Goal: Obtain resource: Obtain resource

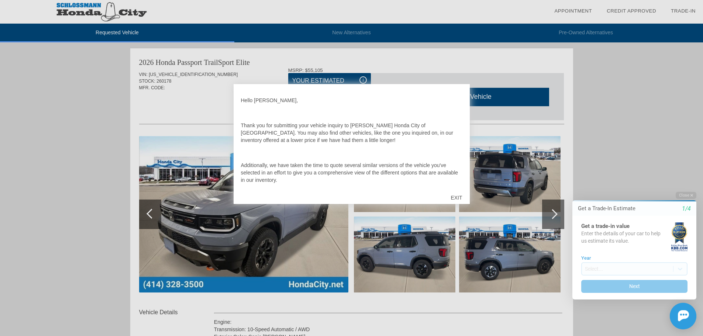
click at [457, 194] on div "EXIT" at bounding box center [456, 198] width 26 height 22
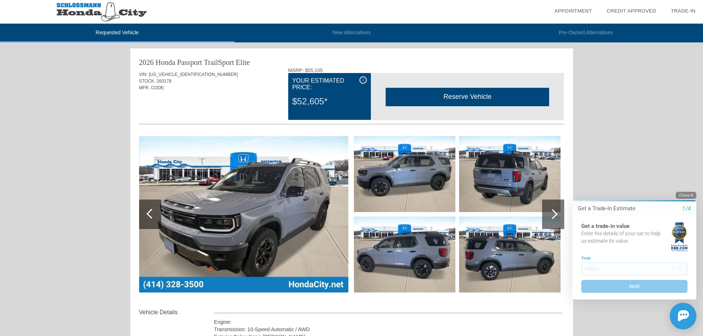
click at [689, 193] on button "Close" at bounding box center [685, 195] width 21 height 7
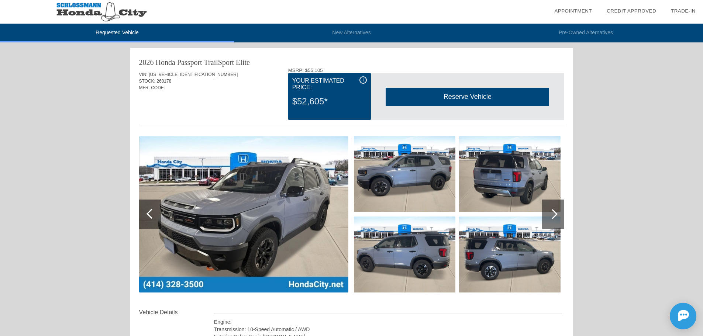
click at [553, 211] on div at bounding box center [552, 214] width 10 height 10
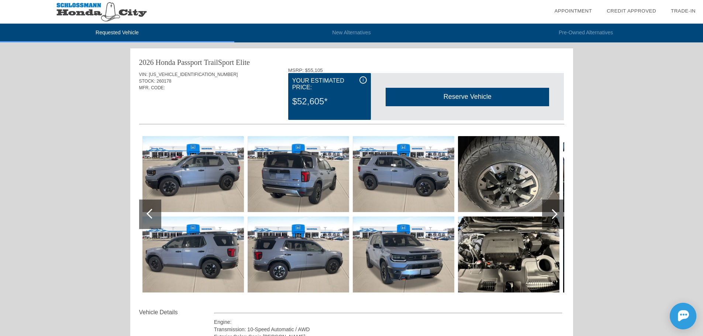
click at [553, 211] on div at bounding box center [552, 214] width 10 height 10
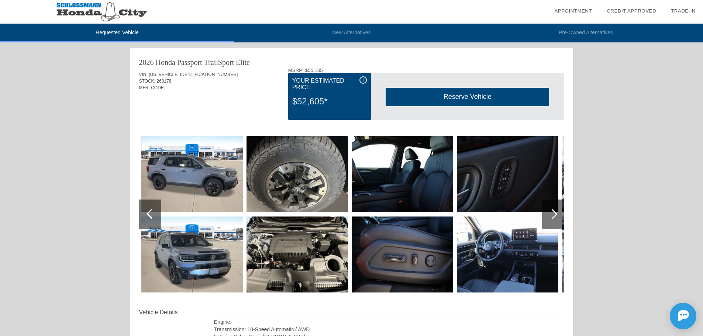
click at [553, 211] on div at bounding box center [552, 214] width 10 height 10
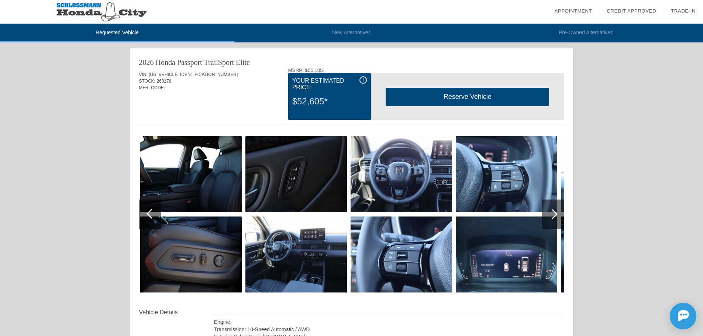
click at [553, 211] on div at bounding box center [552, 214] width 10 height 10
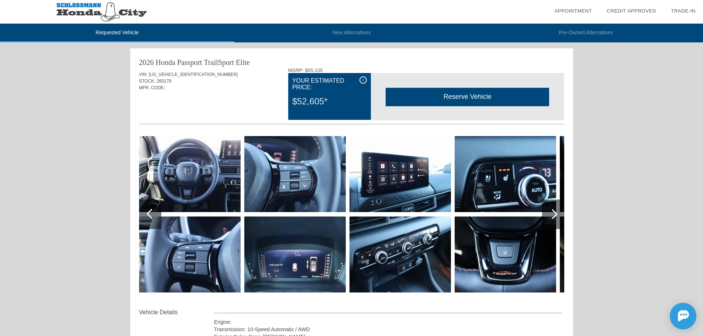
click at [553, 211] on div at bounding box center [552, 214] width 10 height 10
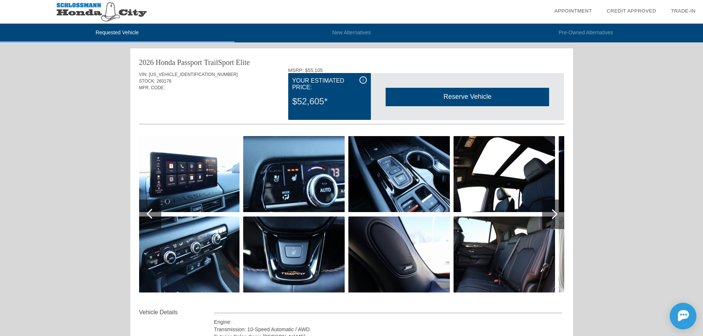
click at [553, 211] on div at bounding box center [552, 214] width 10 height 10
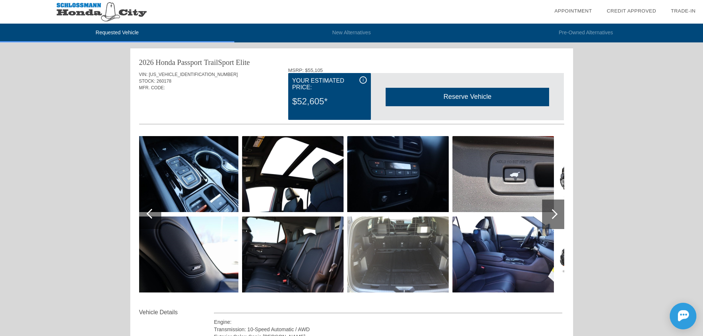
click at [416, 235] on img at bounding box center [397, 255] width 101 height 76
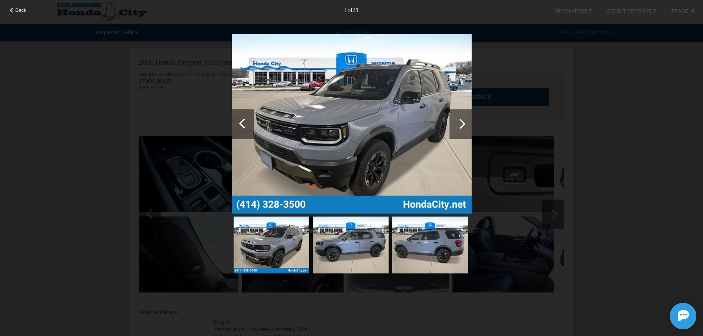
click at [464, 122] on div at bounding box center [460, 124] width 22 height 30
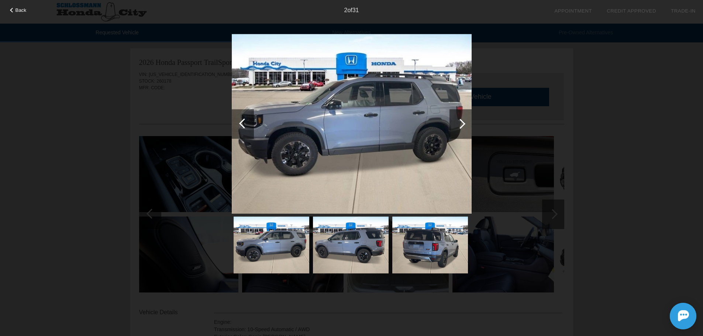
click at [464, 122] on div at bounding box center [460, 124] width 22 height 30
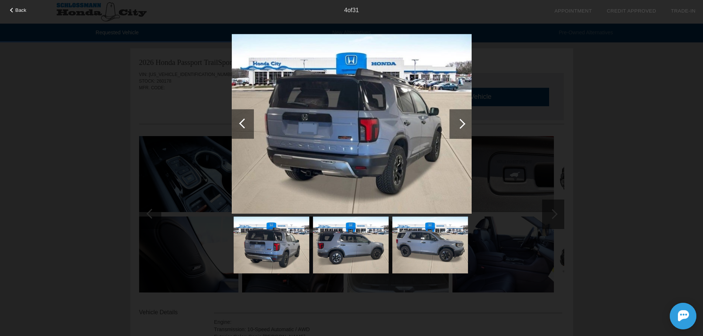
click at [464, 122] on div at bounding box center [460, 124] width 22 height 30
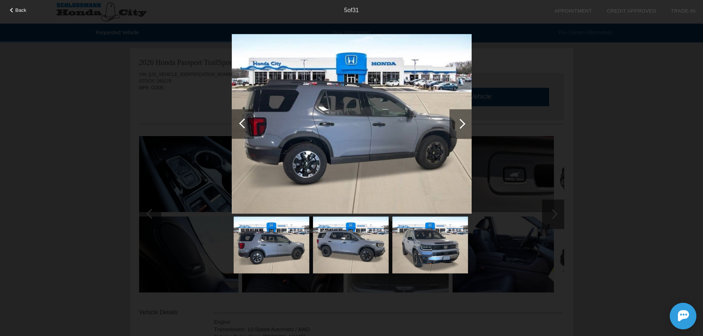
click at [464, 122] on div at bounding box center [460, 124] width 22 height 30
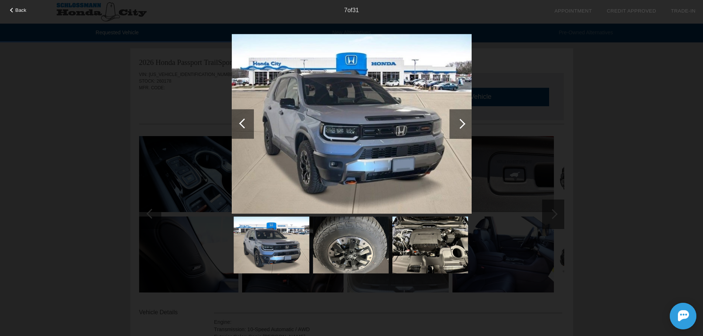
click at [464, 122] on div at bounding box center [460, 124] width 22 height 30
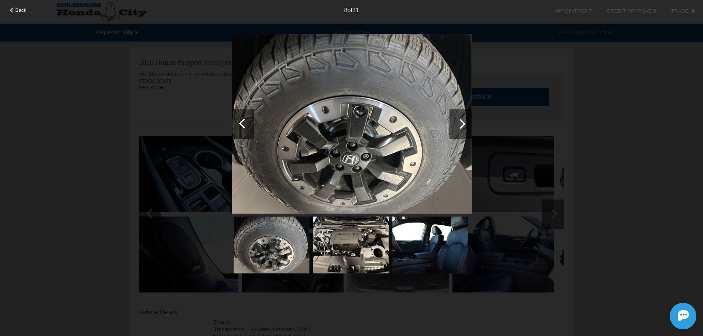
click at [464, 122] on div at bounding box center [460, 124] width 22 height 30
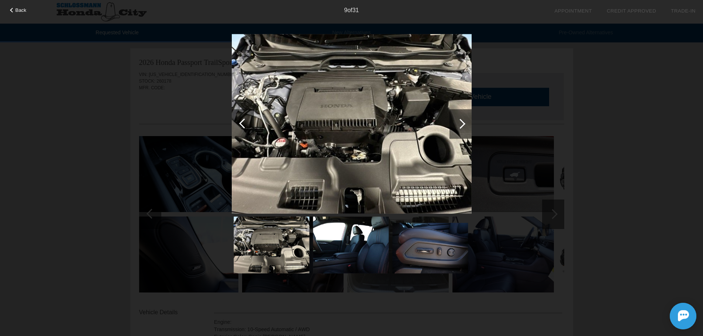
click at [464, 122] on div at bounding box center [460, 124] width 22 height 30
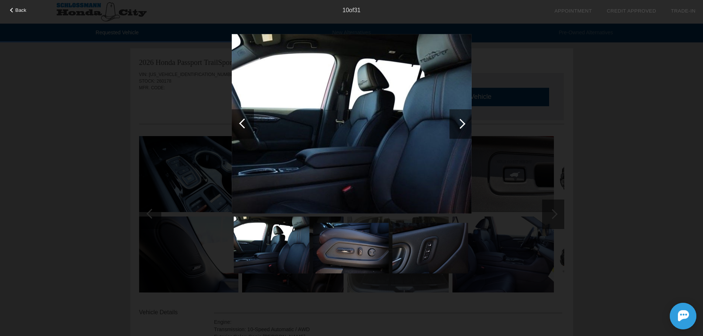
click at [464, 122] on div at bounding box center [460, 124] width 22 height 30
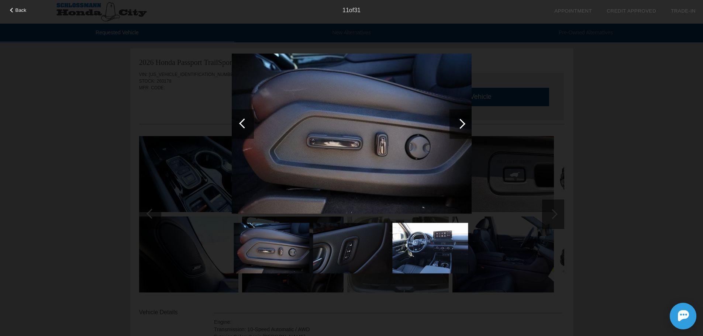
click at [464, 122] on div at bounding box center [460, 124] width 22 height 30
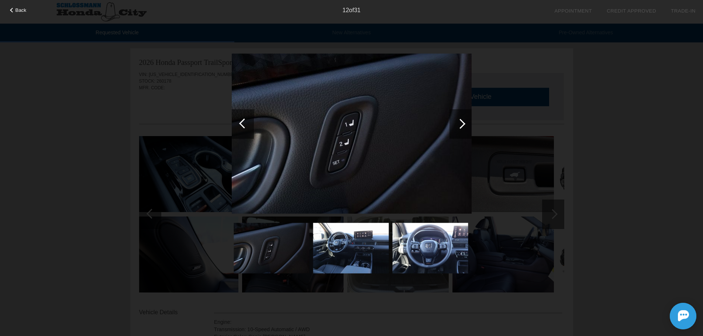
click at [464, 122] on div at bounding box center [460, 124] width 22 height 30
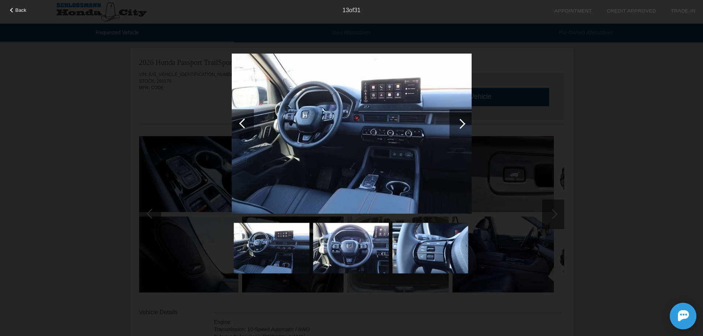
click at [464, 122] on div at bounding box center [460, 124] width 22 height 30
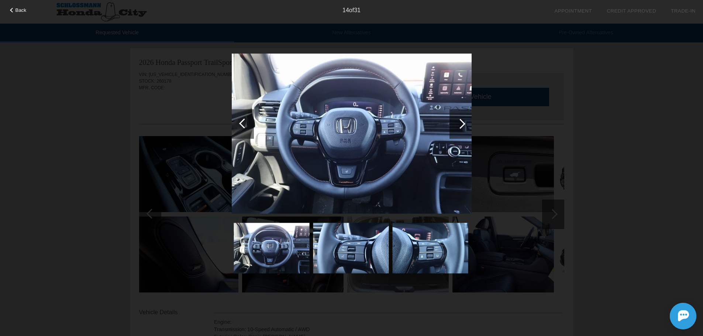
click at [464, 122] on div at bounding box center [460, 124] width 22 height 30
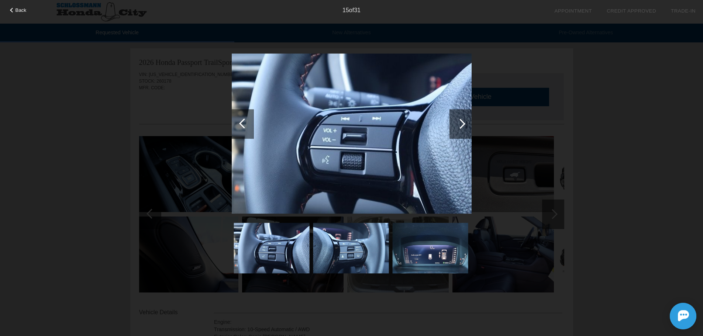
click at [464, 122] on div at bounding box center [460, 124] width 22 height 30
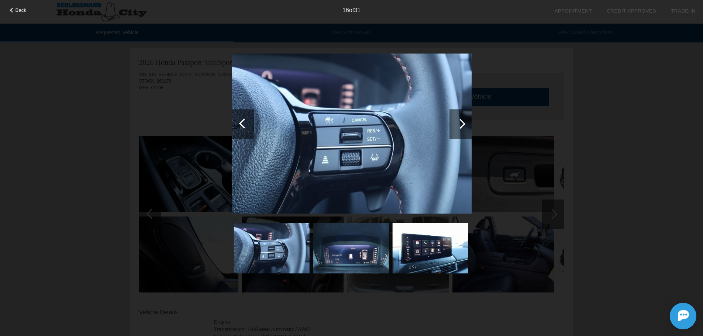
click at [464, 122] on div at bounding box center [460, 124] width 22 height 30
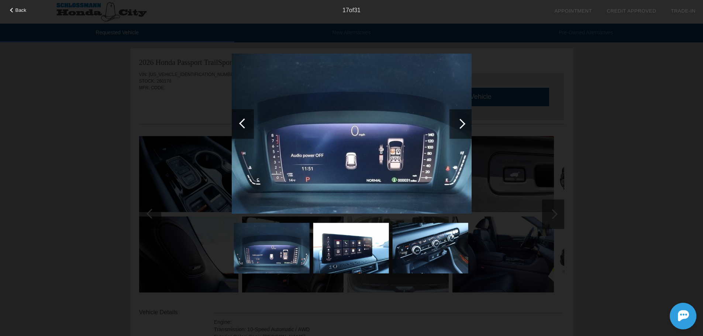
click at [464, 122] on div at bounding box center [460, 124] width 22 height 30
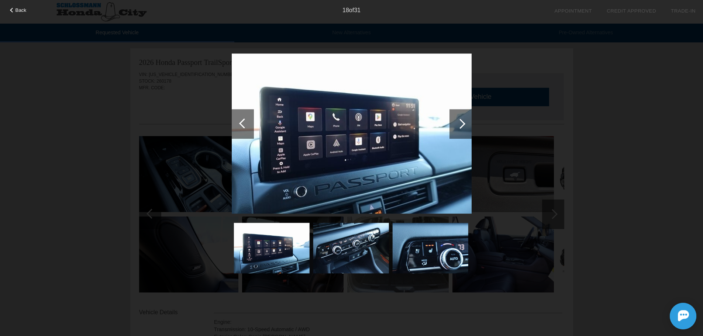
click at [464, 122] on div at bounding box center [460, 124] width 22 height 30
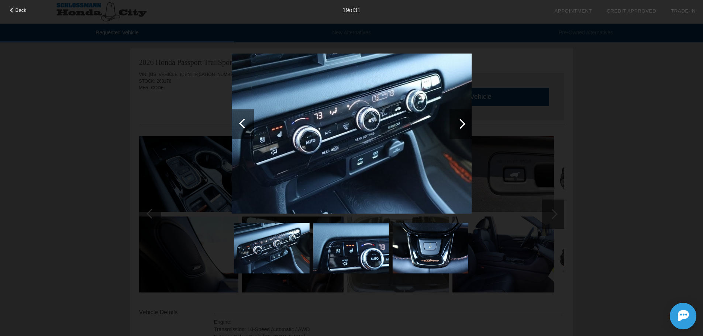
click at [464, 122] on div at bounding box center [460, 124] width 22 height 30
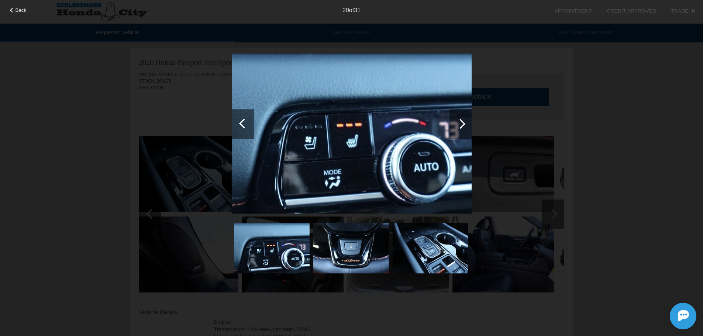
click at [464, 122] on div at bounding box center [460, 124] width 22 height 30
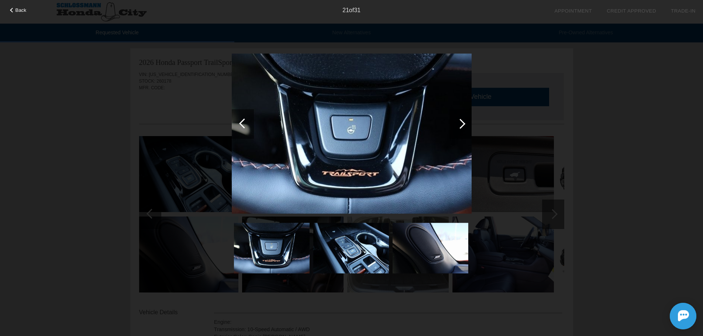
click at [464, 122] on div at bounding box center [460, 124] width 22 height 30
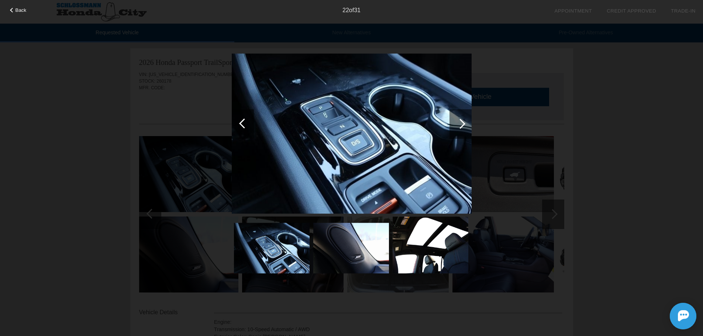
click at [464, 122] on div at bounding box center [460, 124] width 22 height 30
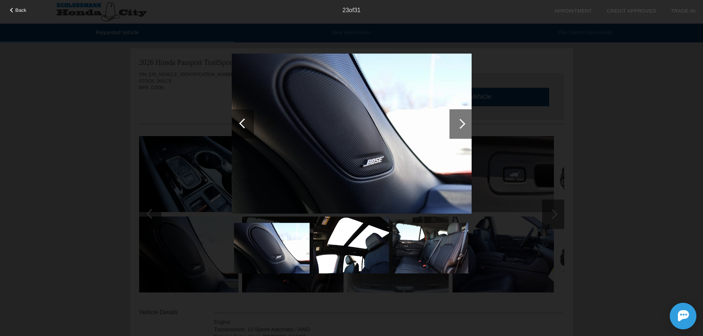
click at [464, 122] on div at bounding box center [460, 124] width 22 height 30
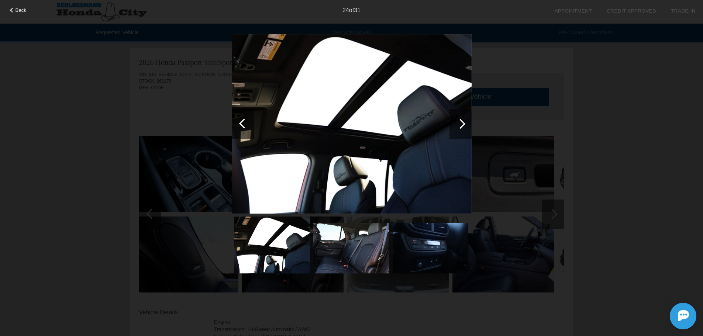
click at [464, 122] on div at bounding box center [460, 124] width 22 height 30
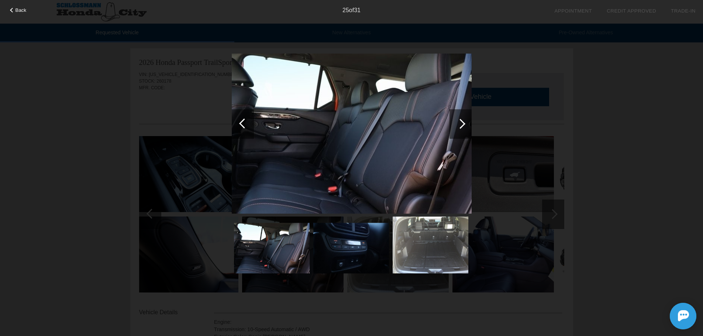
click at [464, 122] on div at bounding box center [460, 124] width 22 height 30
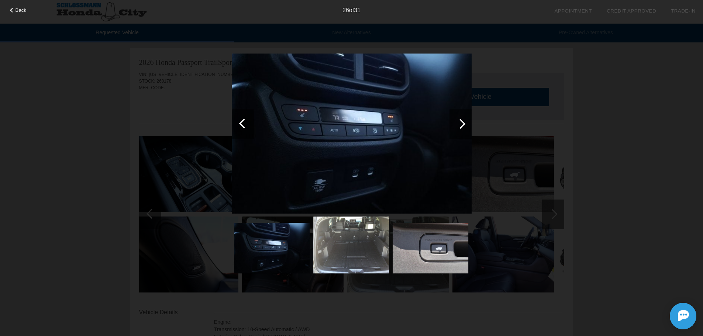
click at [464, 122] on div at bounding box center [460, 124] width 22 height 30
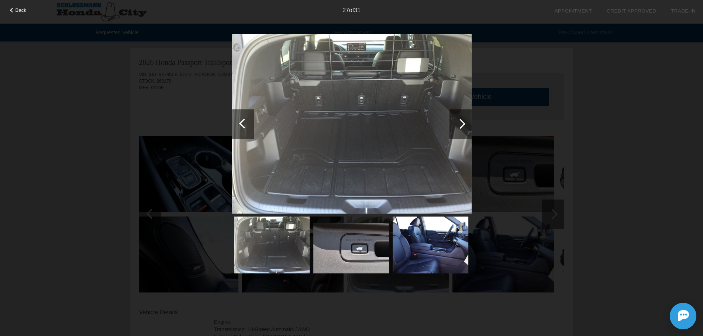
click at [464, 122] on div at bounding box center [460, 124] width 22 height 30
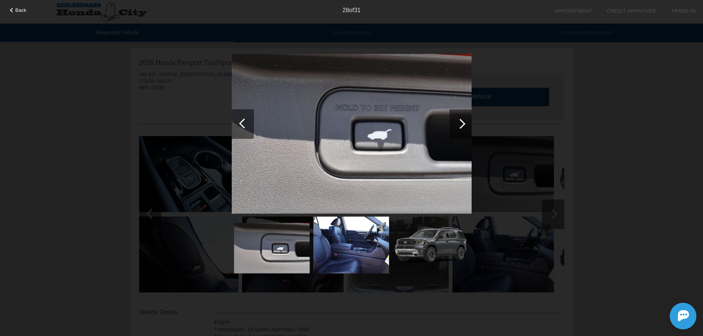
click at [464, 122] on div at bounding box center [460, 124] width 22 height 30
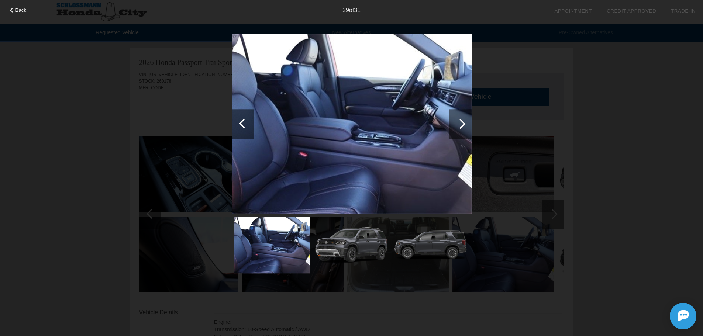
click at [464, 122] on div at bounding box center [460, 124] width 22 height 30
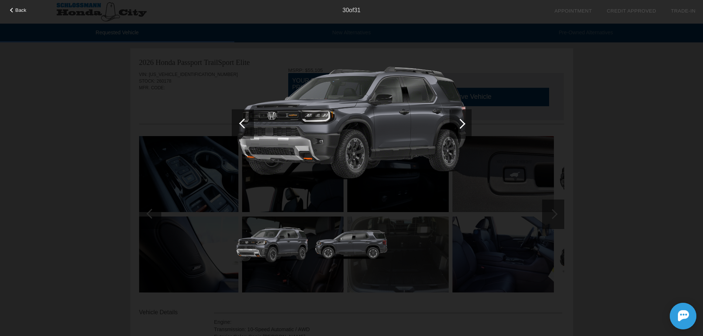
click at [464, 122] on div at bounding box center [460, 124] width 22 height 30
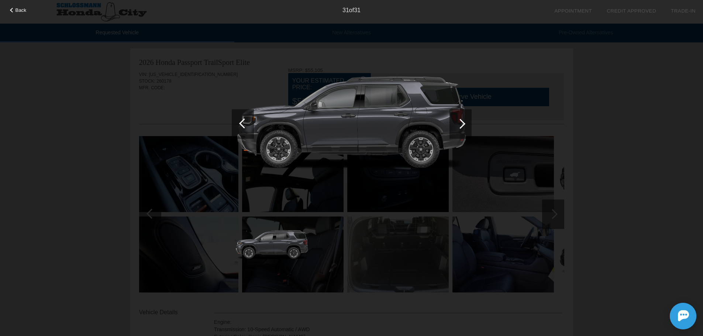
click at [464, 122] on div at bounding box center [460, 124] width 22 height 30
click at [464, 124] on div at bounding box center [460, 124] width 10 height 10
click at [603, 141] on div "Back 31 of 31" at bounding box center [351, 168] width 703 height 336
click at [241, 131] on div at bounding box center [243, 124] width 22 height 30
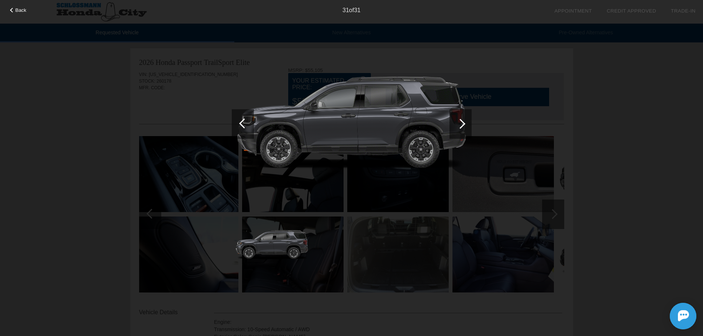
click at [241, 131] on div at bounding box center [243, 124] width 22 height 30
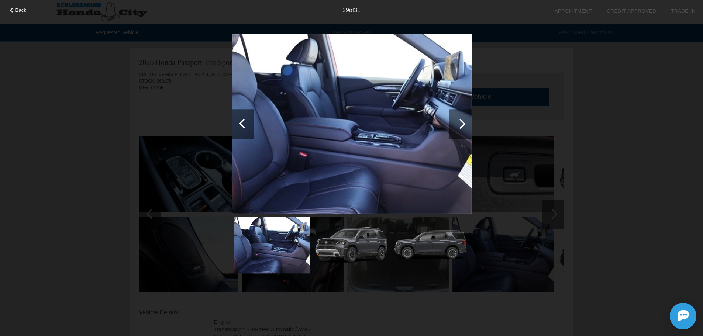
click at [241, 131] on div at bounding box center [243, 124] width 22 height 30
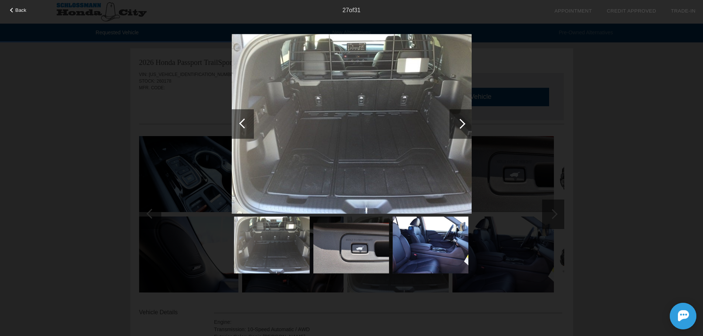
click at [241, 131] on div at bounding box center [243, 124] width 22 height 30
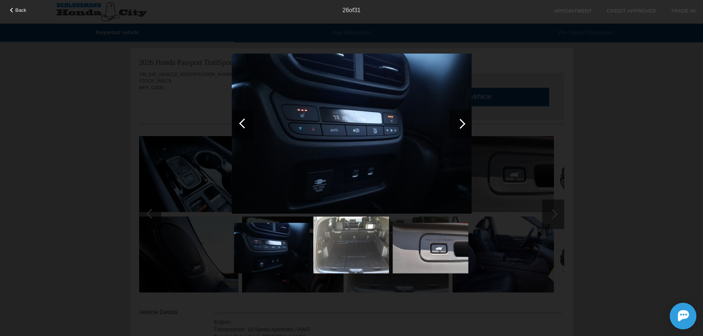
click at [241, 131] on div at bounding box center [243, 124] width 22 height 30
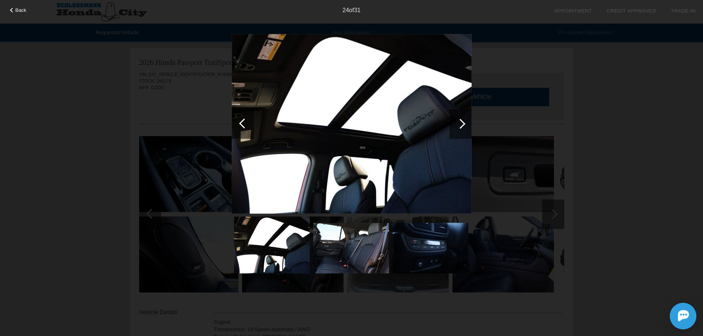
click at [461, 122] on div at bounding box center [460, 124] width 10 height 10
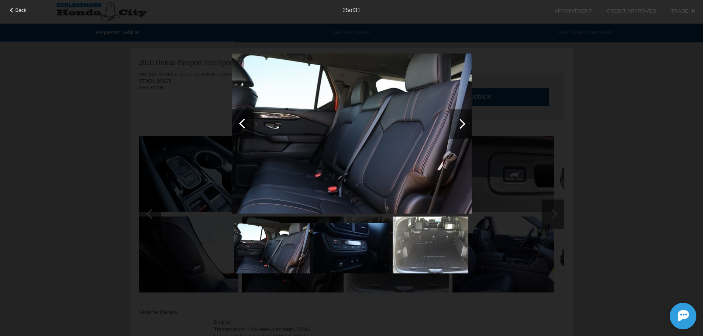
click at [461, 122] on div at bounding box center [460, 124] width 10 height 10
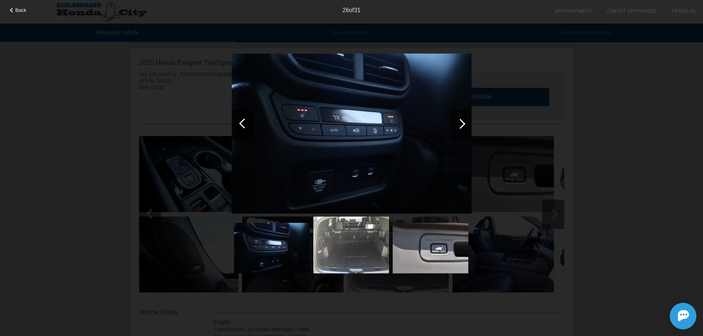
click at [461, 122] on div at bounding box center [460, 124] width 10 height 10
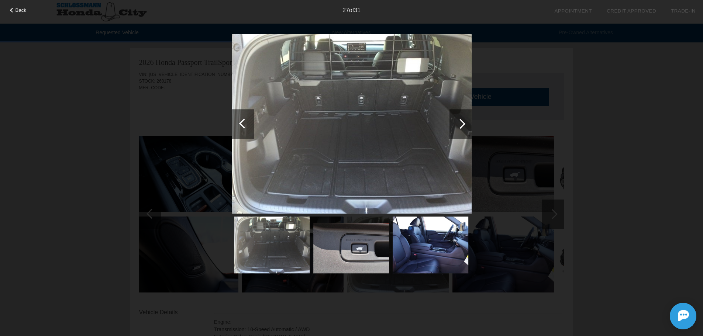
click at [631, 123] on div "Back 27 of 31" at bounding box center [351, 168] width 703 height 336
click at [8, 7] on div "27 of 31" at bounding box center [351, 7] width 703 height 15
click at [11, 8] on div at bounding box center [12, 10] width 5 height 5
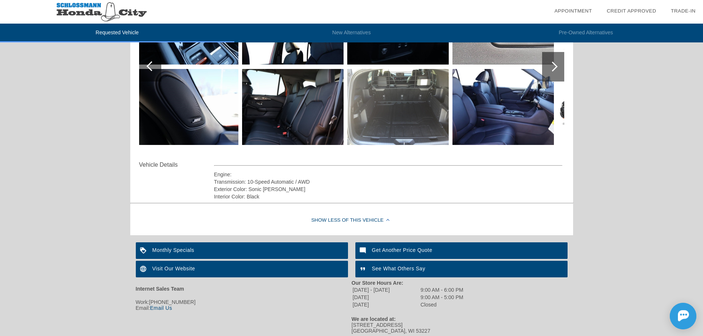
scroll to position [173, 0]
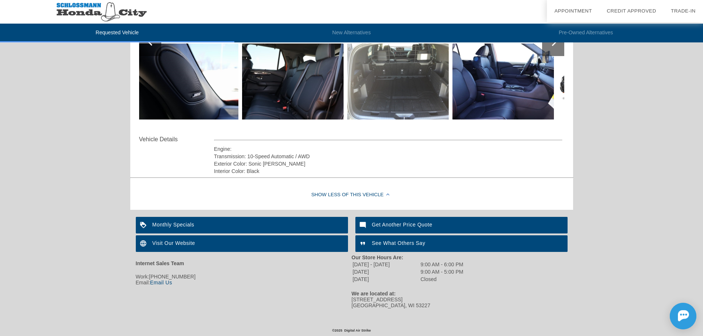
click at [319, 224] on div "Monthly Specials" at bounding box center [242, 225] width 212 height 17
